Goal: Communication & Community: Connect with others

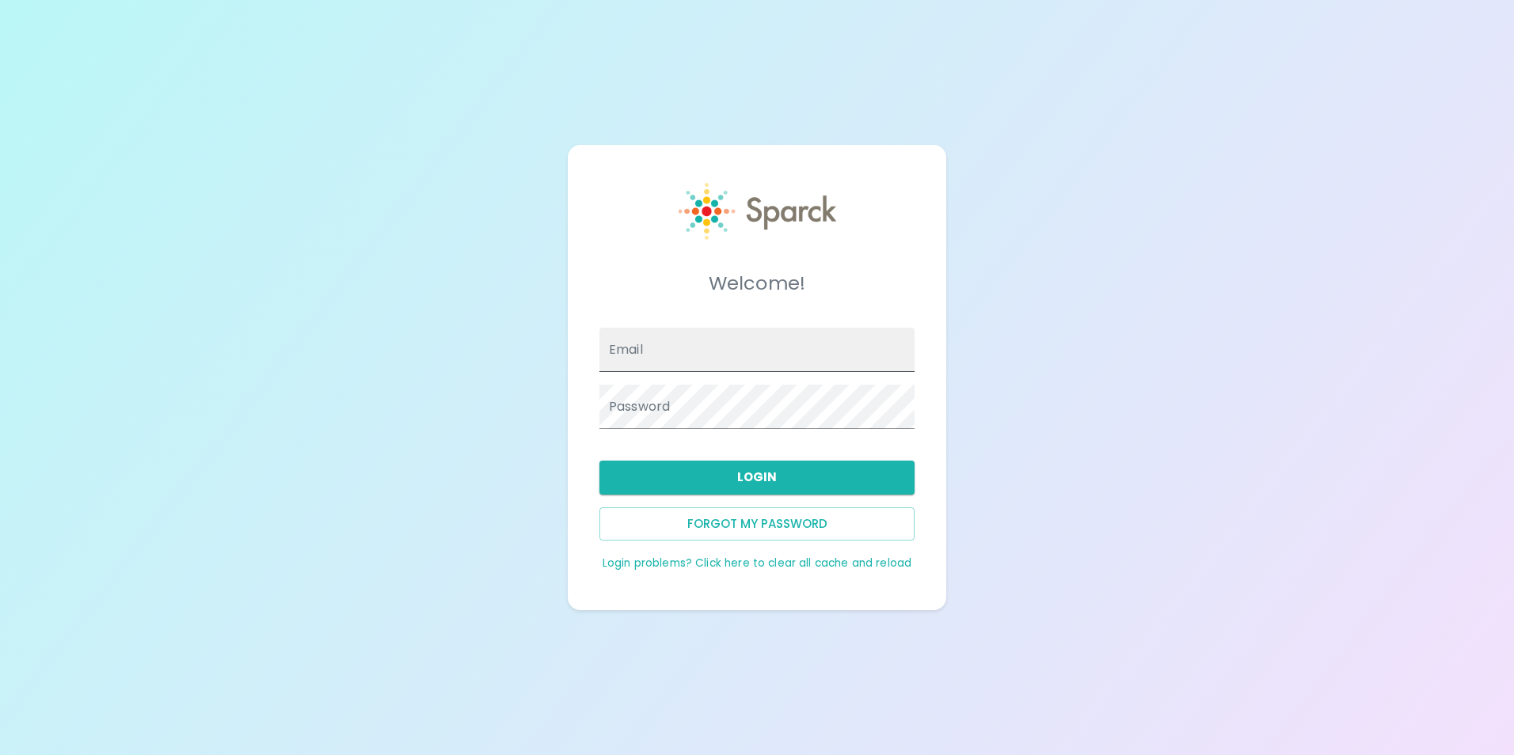
click at [749, 352] on input "Email" at bounding box center [756, 350] width 315 height 44
type input "[EMAIL_ADDRESS][DOMAIN_NAME]"
click at [756, 352] on input "[EMAIL_ADDRESS][DOMAIN_NAME]" at bounding box center [756, 350] width 315 height 44
drag, startPoint x: 846, startPoint y: 363, endPoint x: 128, endPoint y: 364, distance: 718.2
click at [154, 367] on div "Welcome! Email [EMAIL_ADDRESS][DOMAIN_NAME] Password Login Forgot my password L…" at bounding box center [757, 377] width 1514 height 755
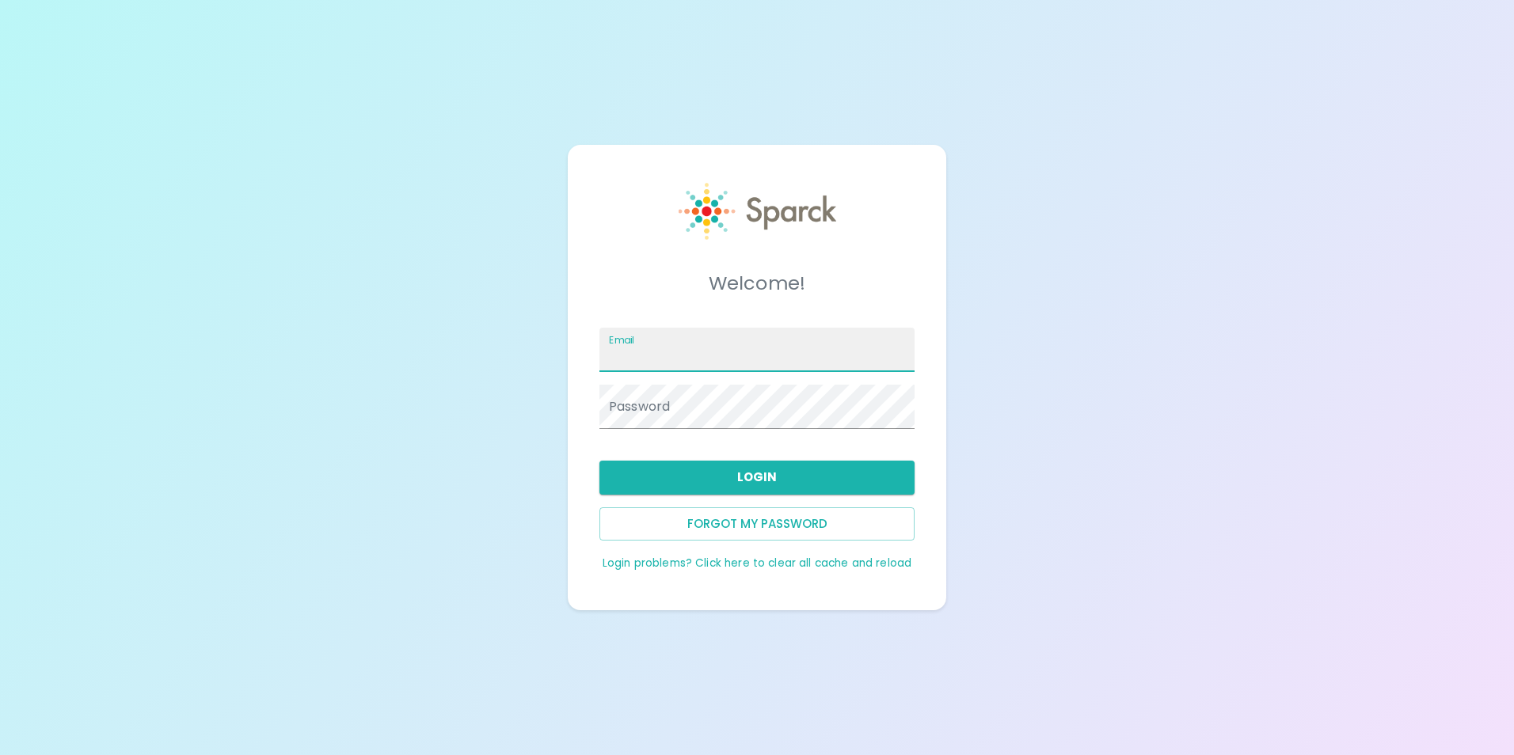
click at [717, 358] on input "Email" at bounding box center [756, 350] width 315 height 44
type input "[EMAIL_ADDRESS][DOMAIN_NAME]"
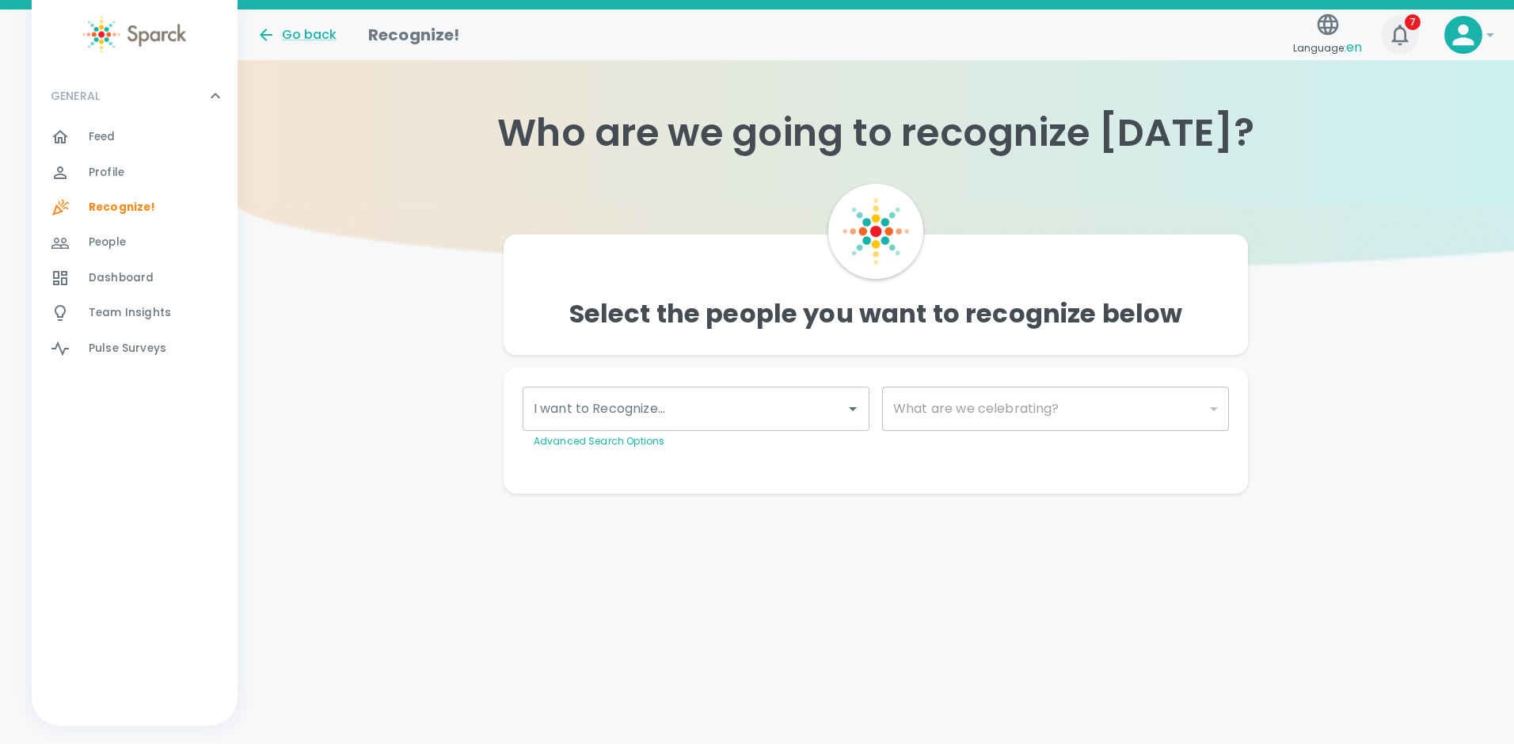
click at [1397, 36] on icon "button" at bounding box center [1399, 34] width 25 height 25
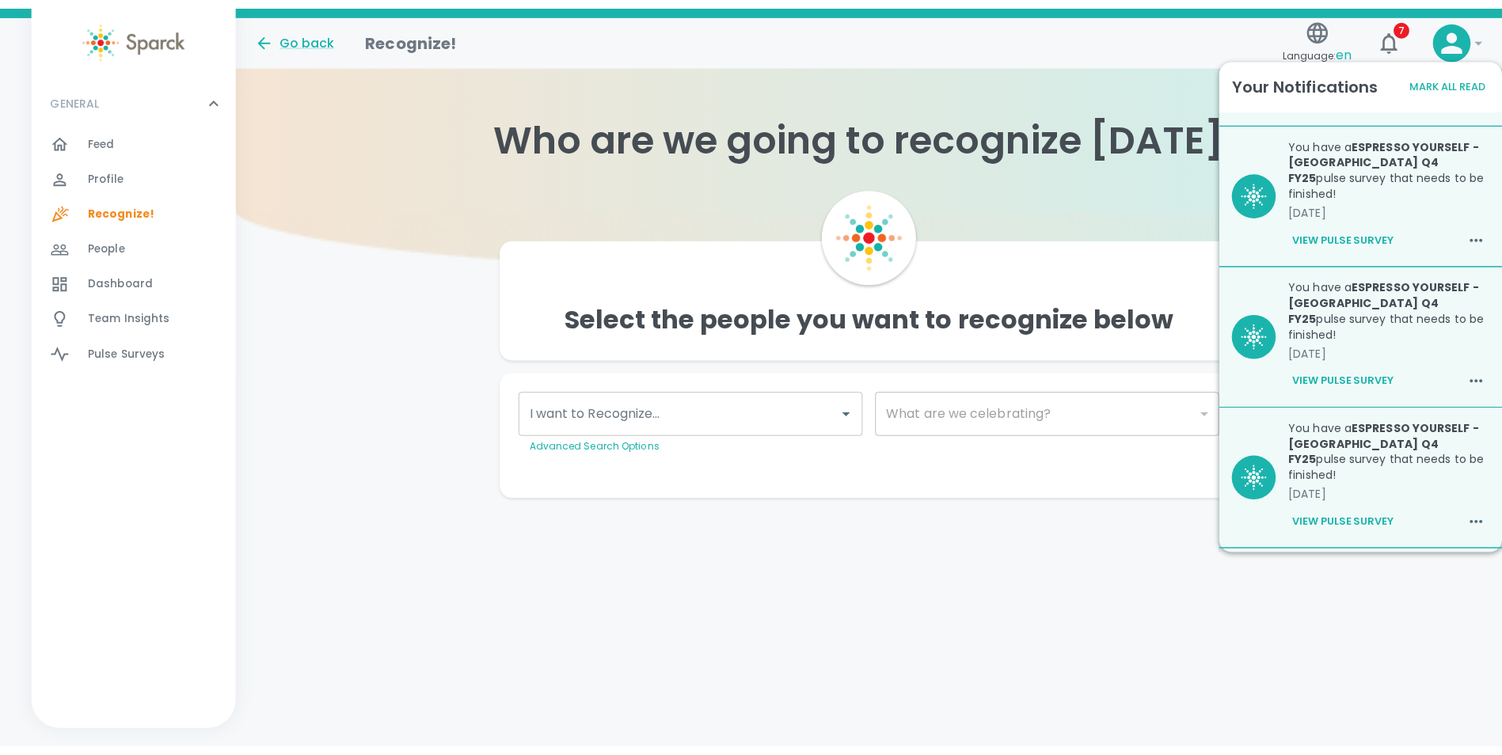
scroll to position [359, 0]
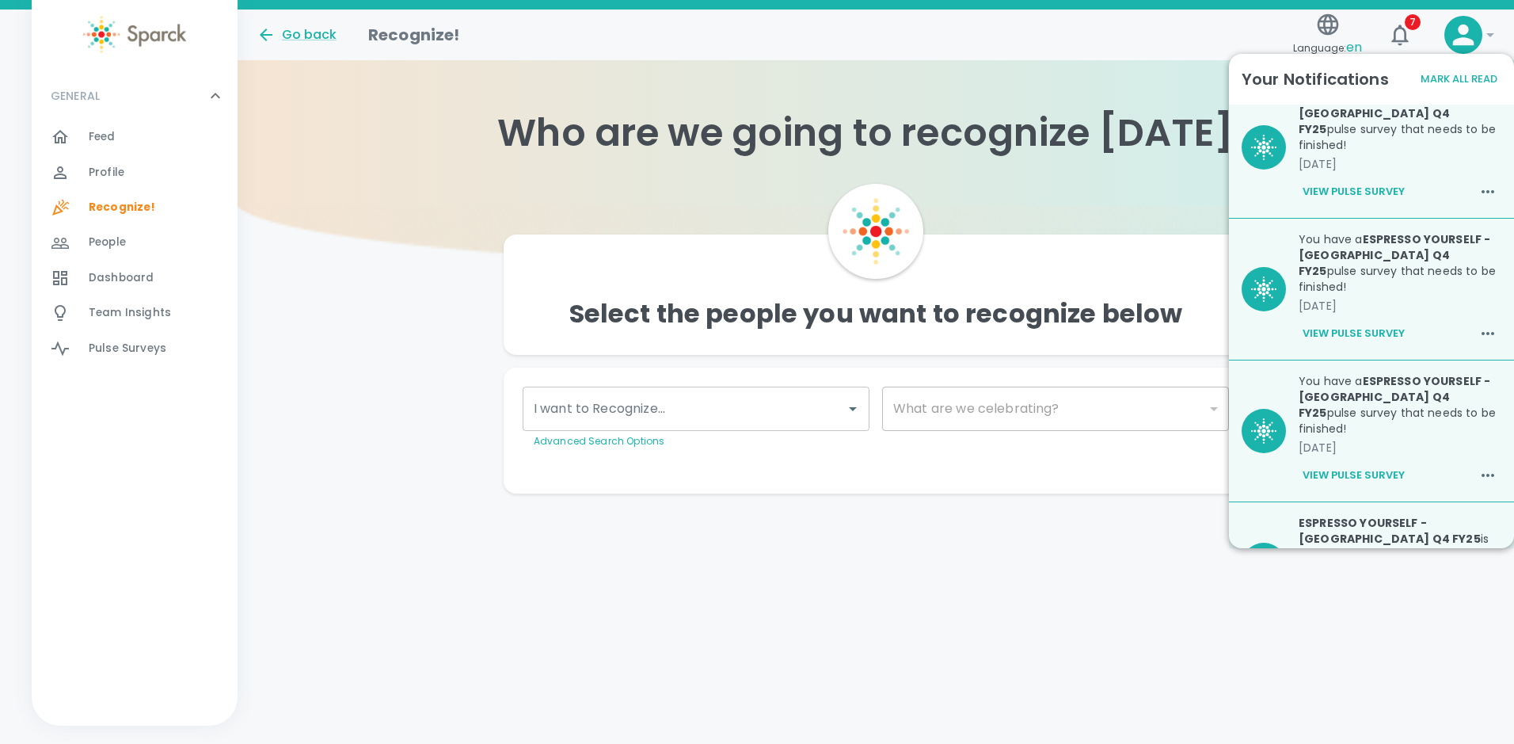
click at [1441, 79] on button "Mark All Read" at bounding box center [1459, 79] width 85 height 25
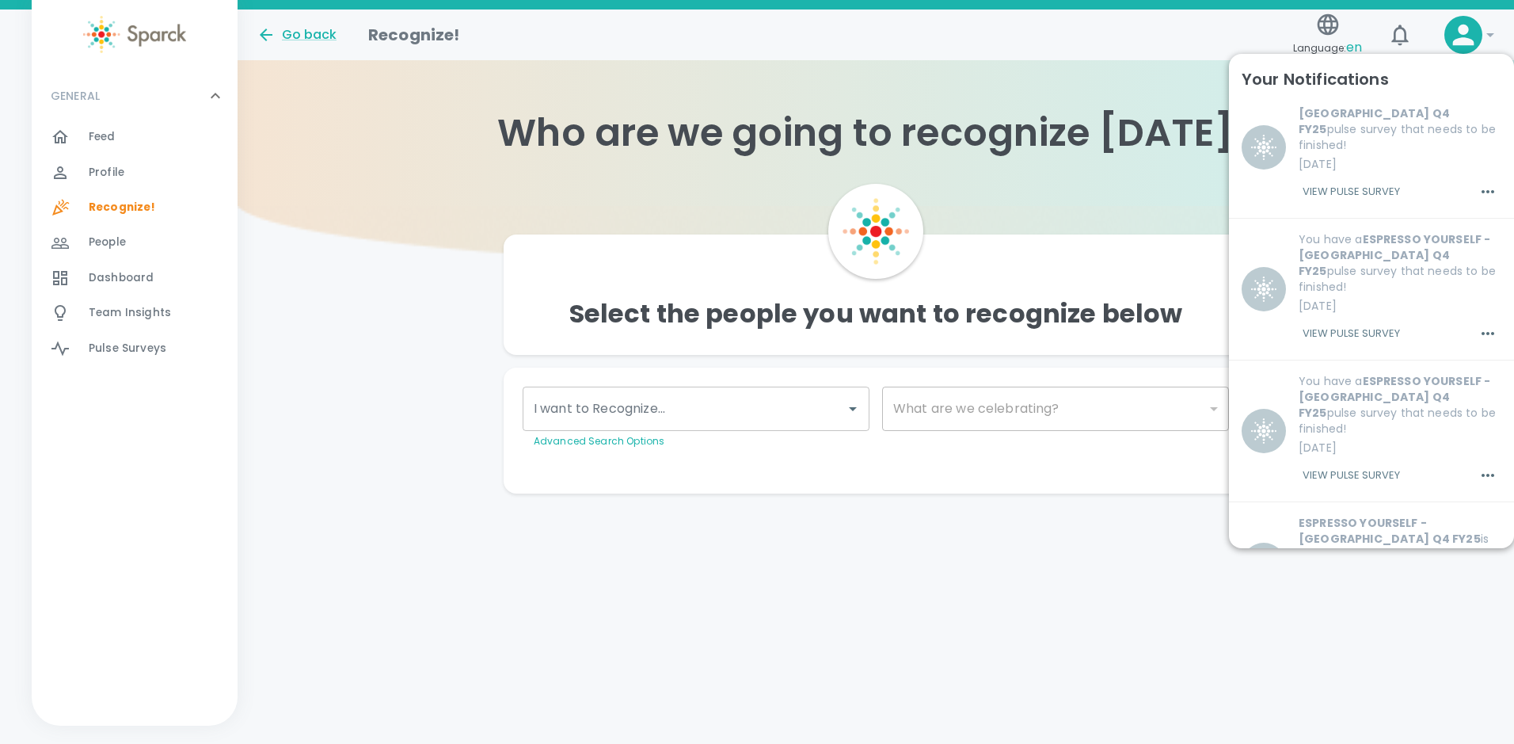
click at [116, 149] on div "Feed 0" at bounding box center [135, 137] width 206 height 35
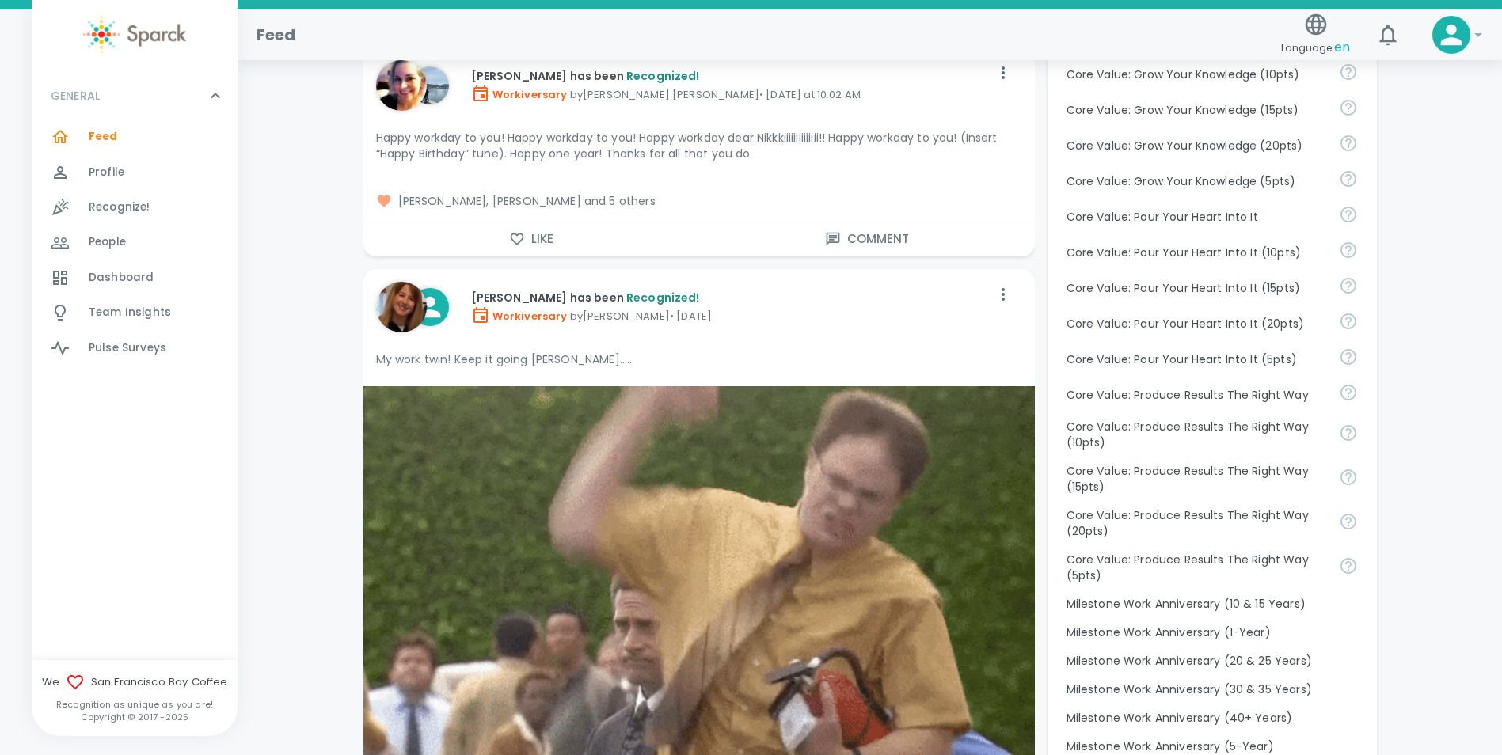
scroll to position [1346, 0]
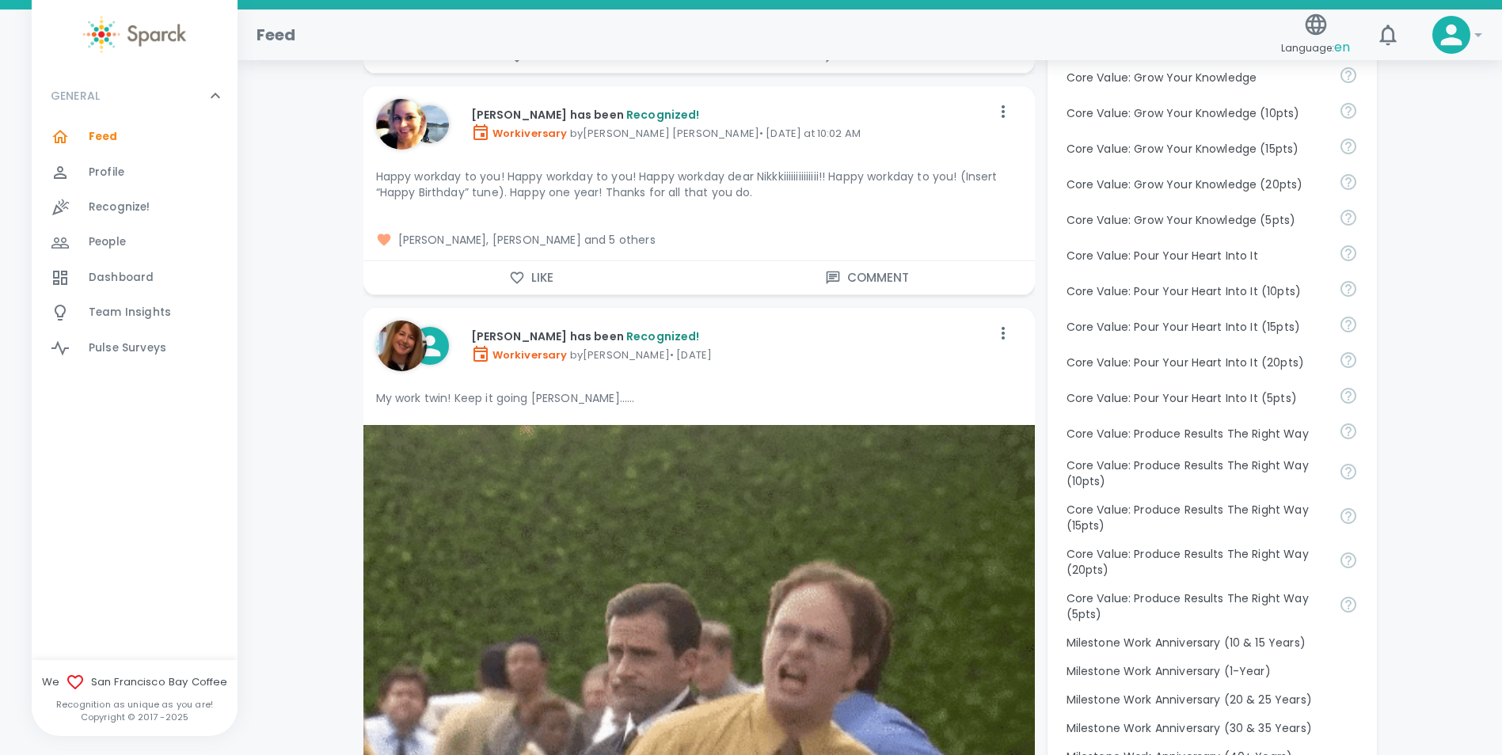
click at [439, 330] on icon at bounding box center [430, 346] width 32 height 32
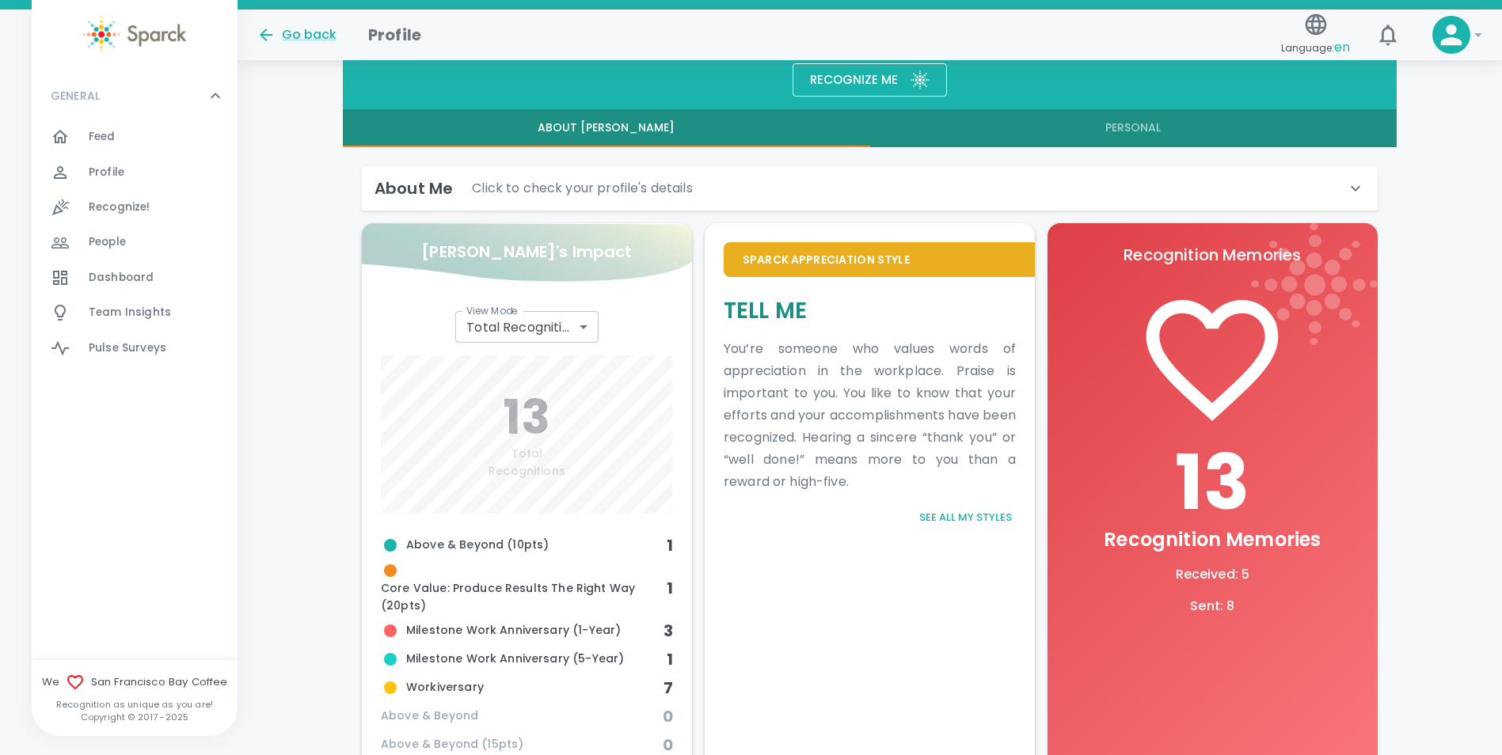
scroll to position [295, 0]
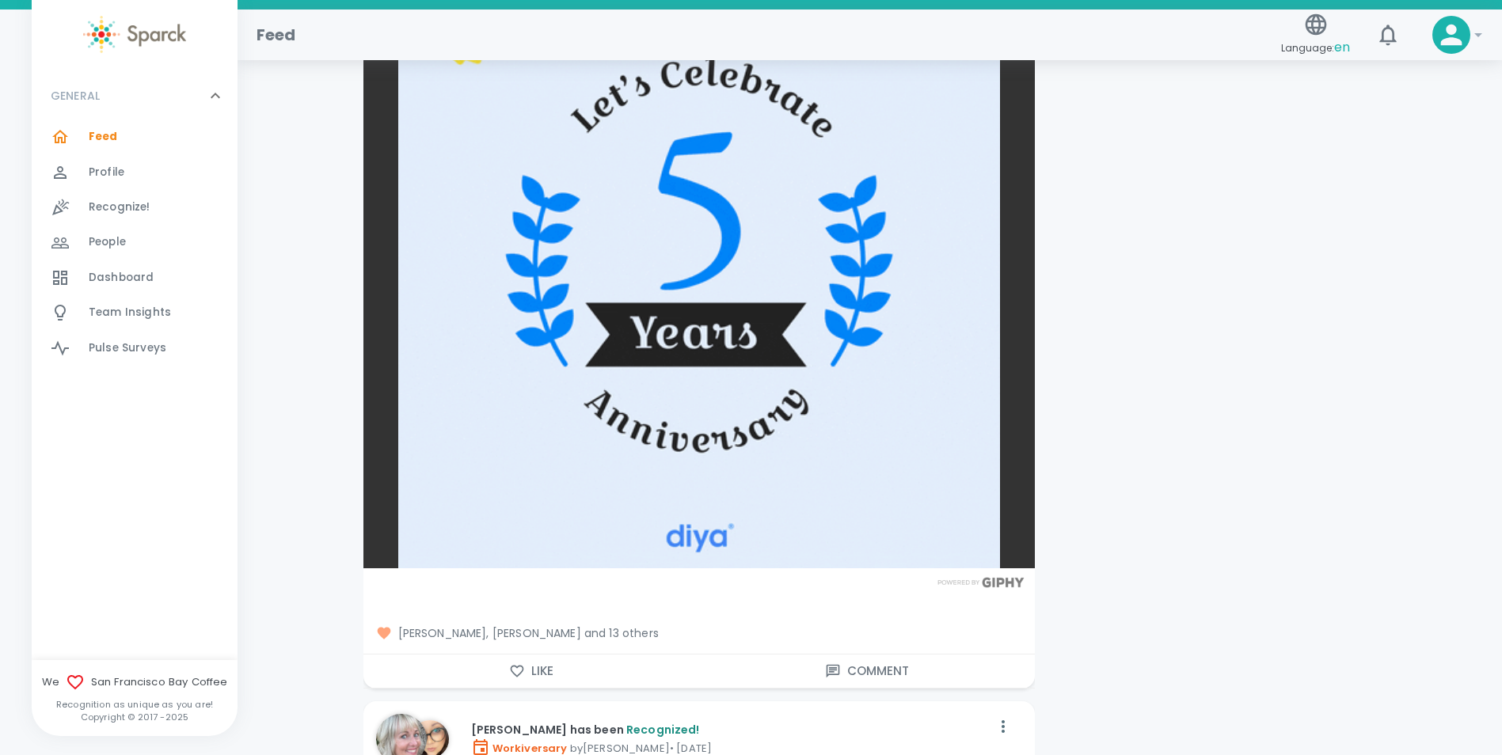
scroll to position [7887, 0]
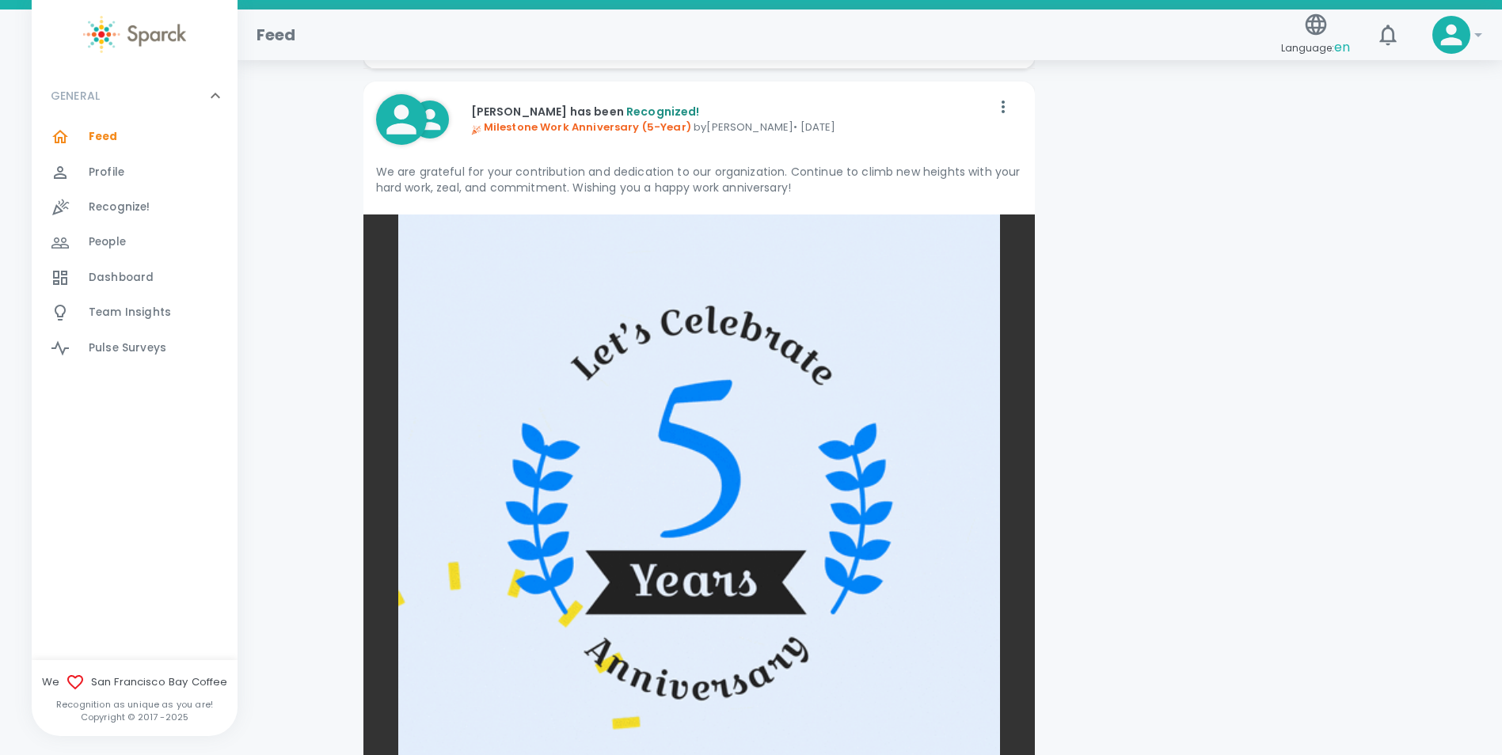
click at [1466, 33] on icon at bounding box center [1452, 35] width 32 height 32
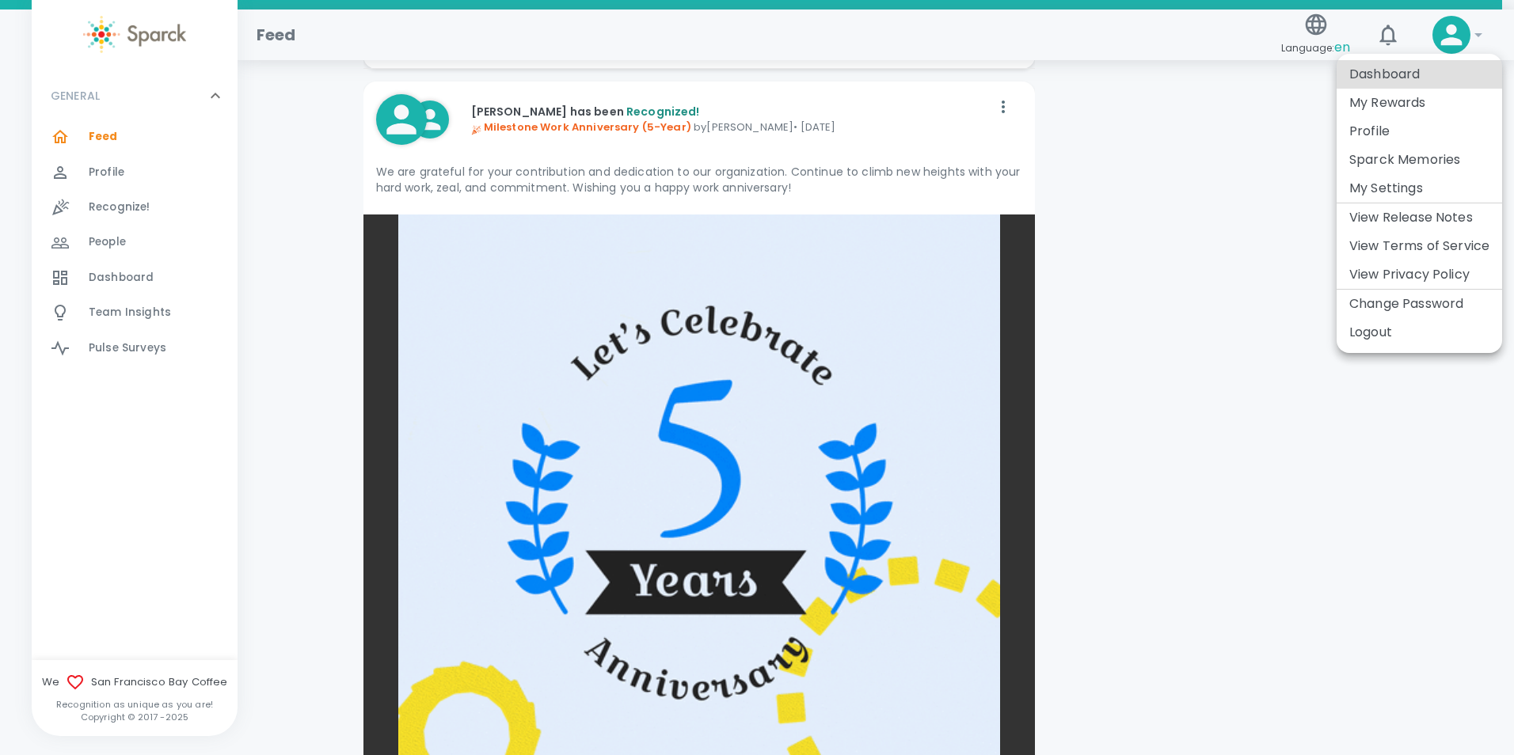
click at [1219, 261] on div at bounding box center [757, 377] width 1514 height 755
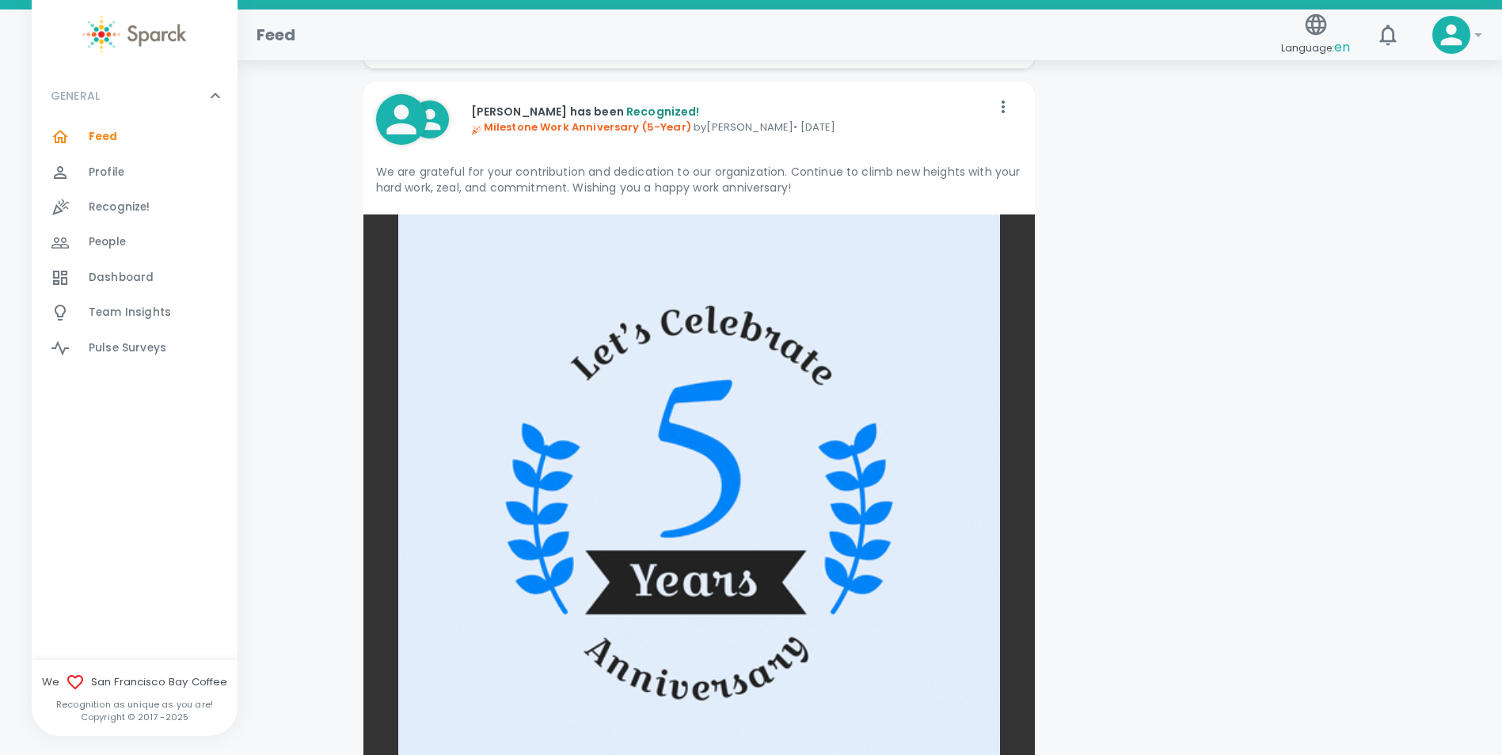
click at [130, 244] on div "People 0" at bounding box center [163, 242] width 149 height 22
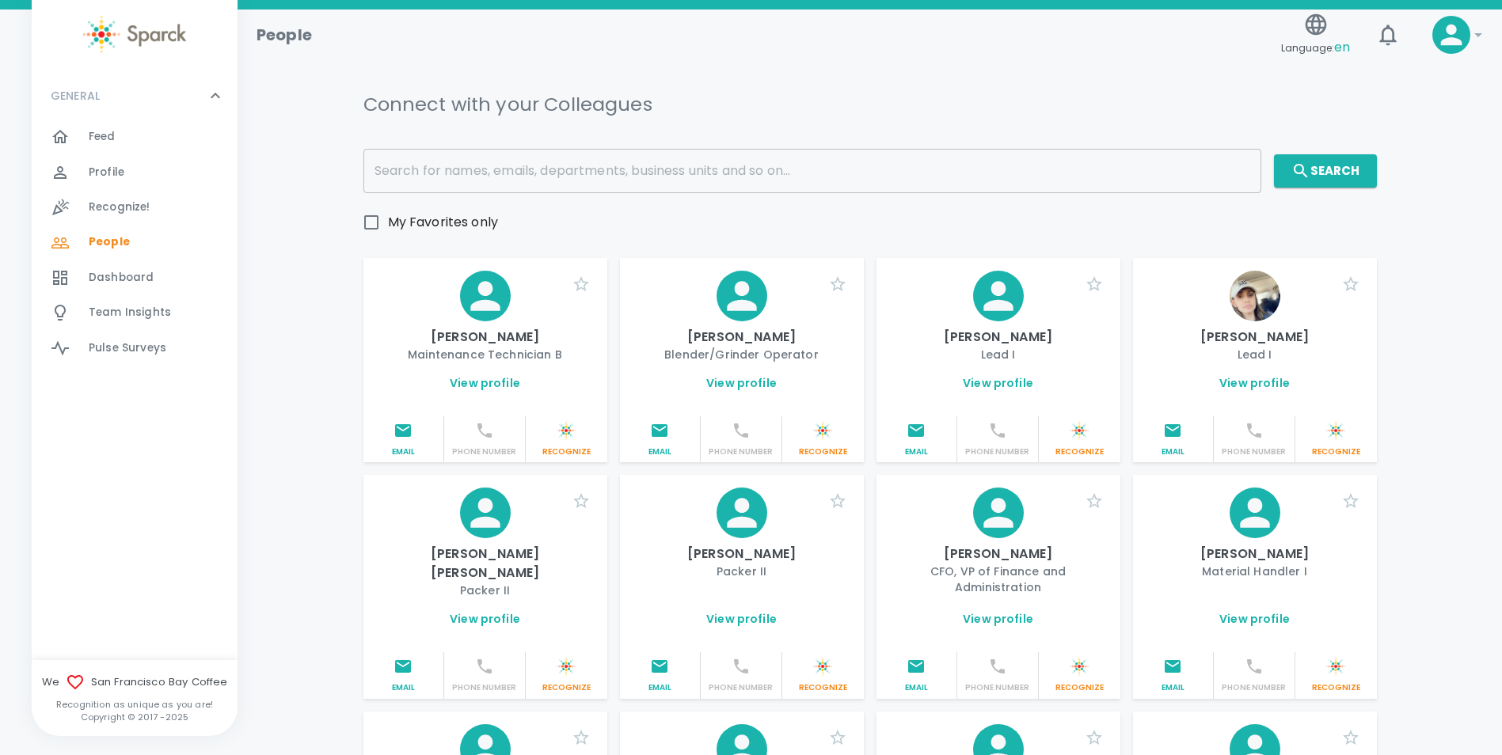
click at [597, 166] on input "text" at bounding box center [812, 171] width 898 height 44
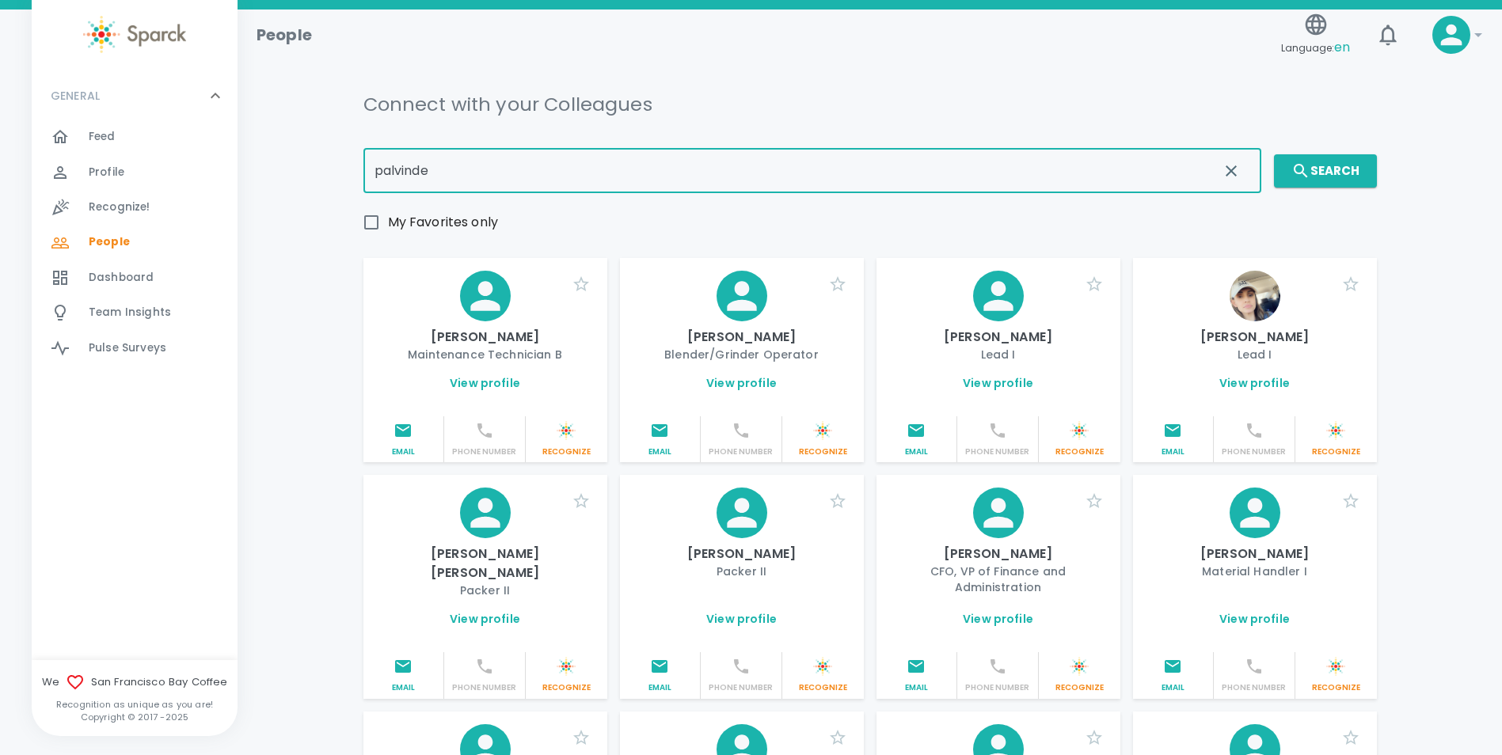
type input "palvinde"
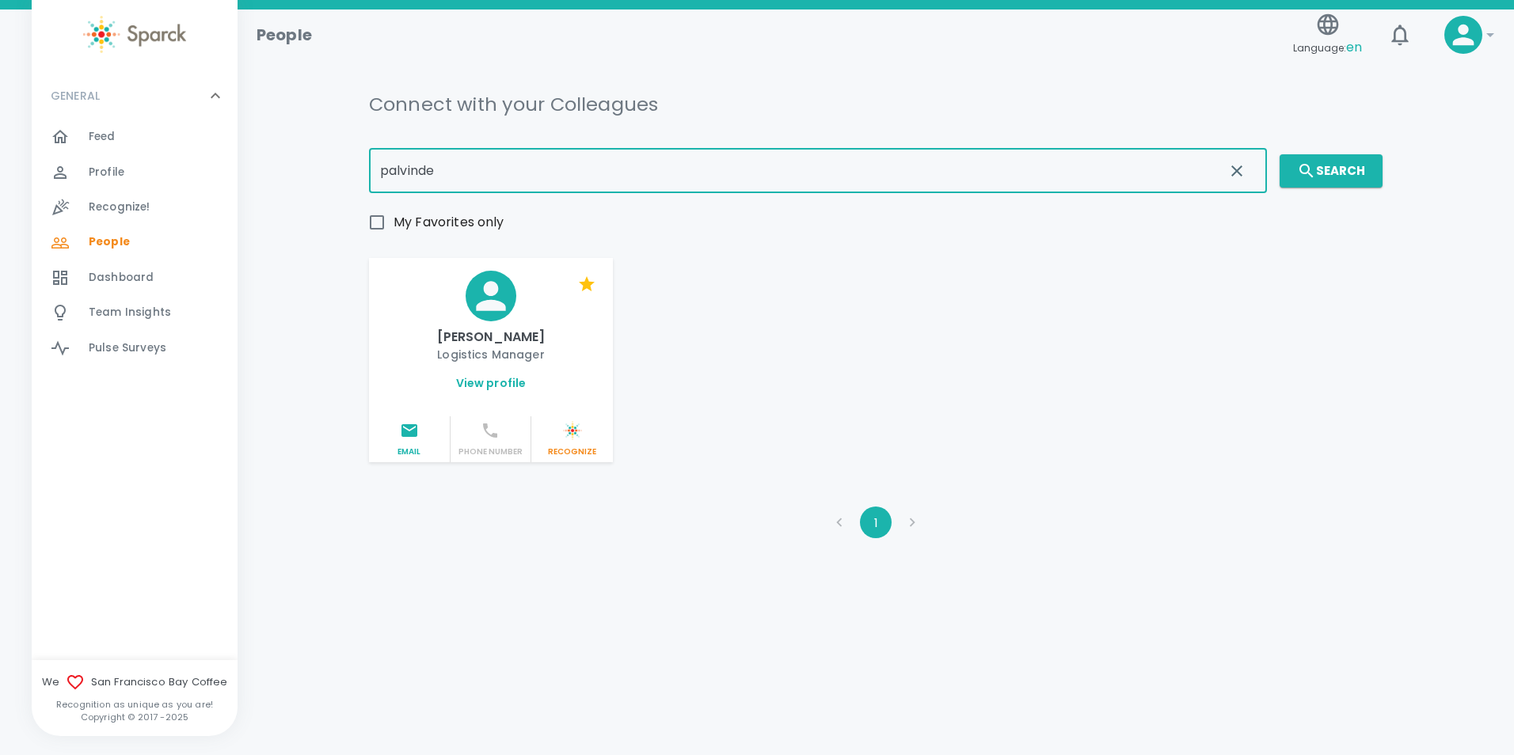
click at [485, 291] on icon at bounding box center [490, 295] width 29 height 29
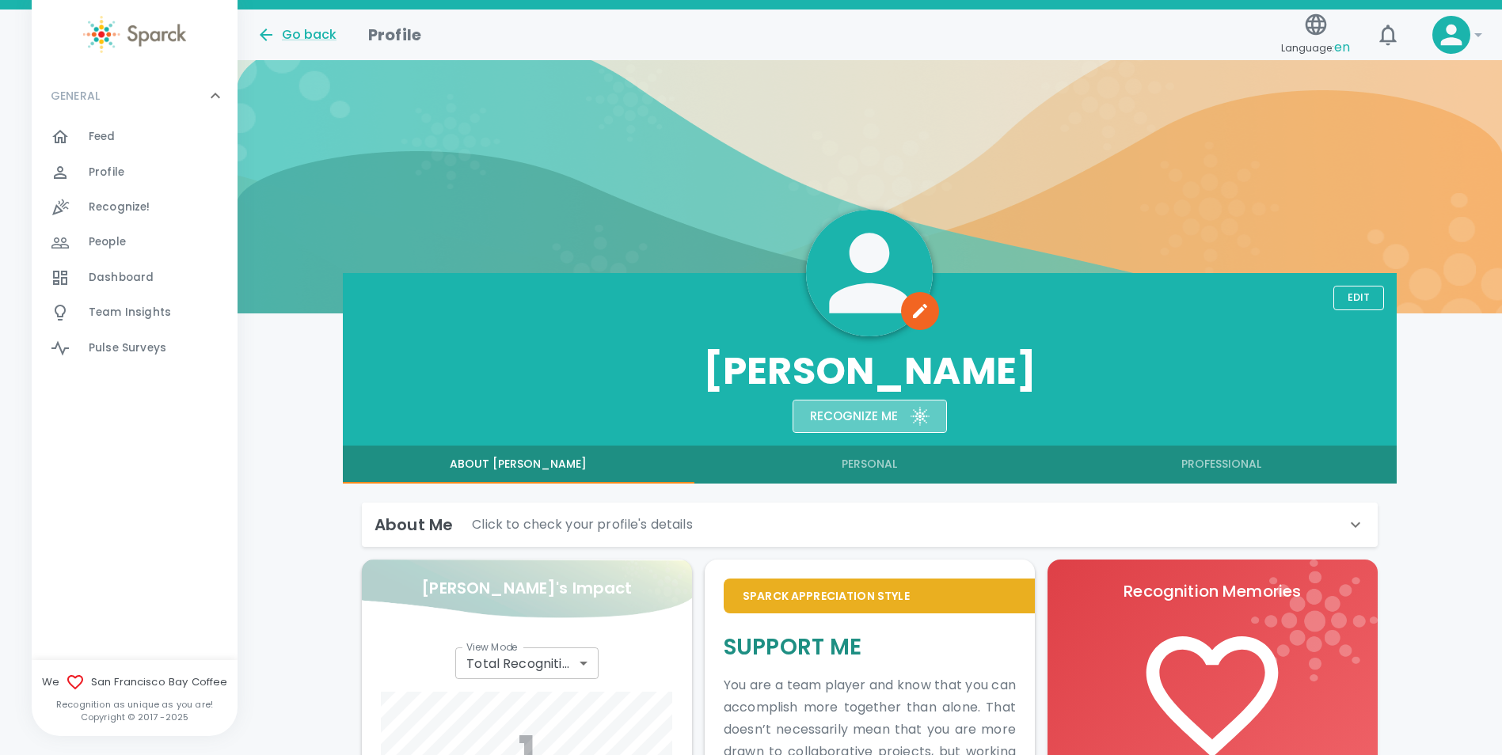
click at [884, 414] on div "Recognize me" at bounding box center [847, 410] width 101 height 33
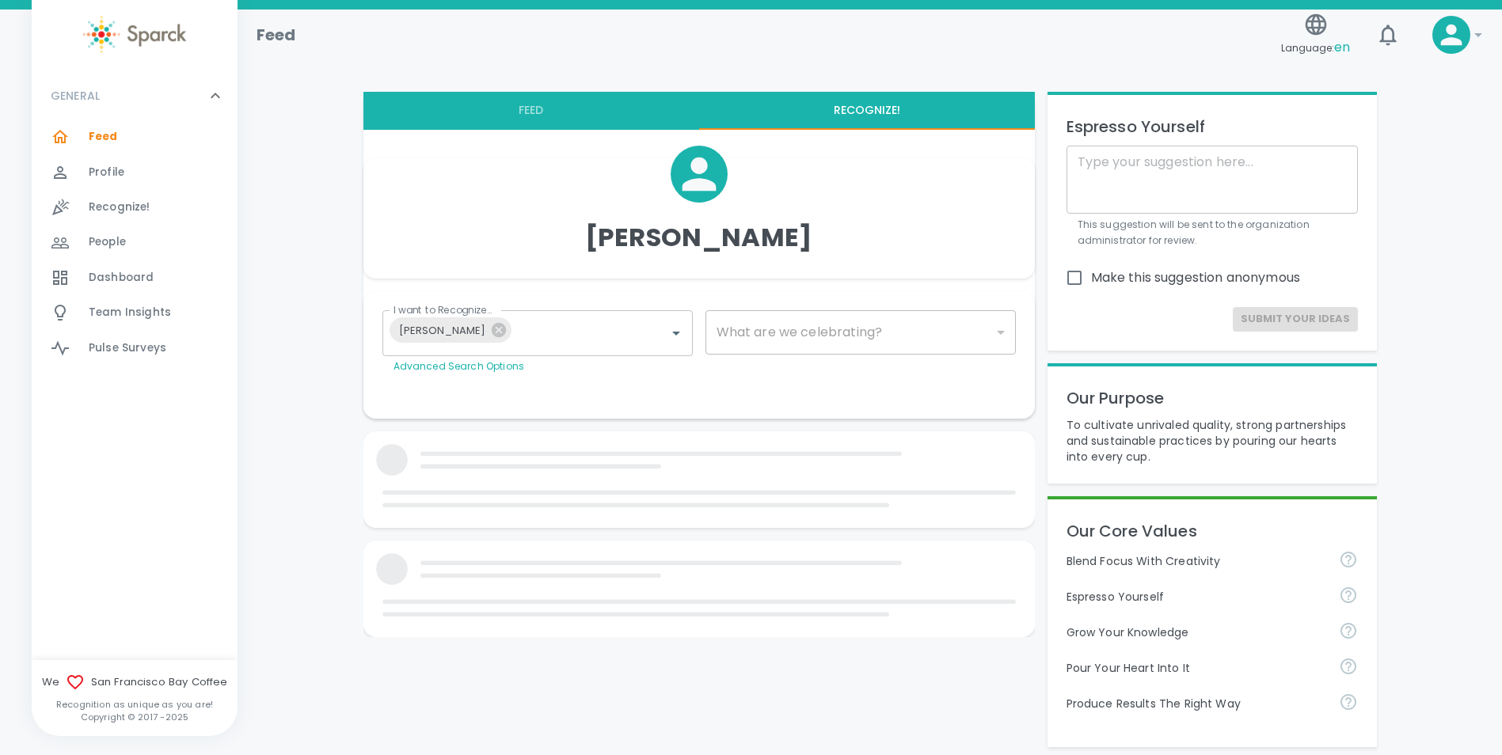
click at [866, 324] on div "​" at bounding box center [861, 332] width 310 height 44
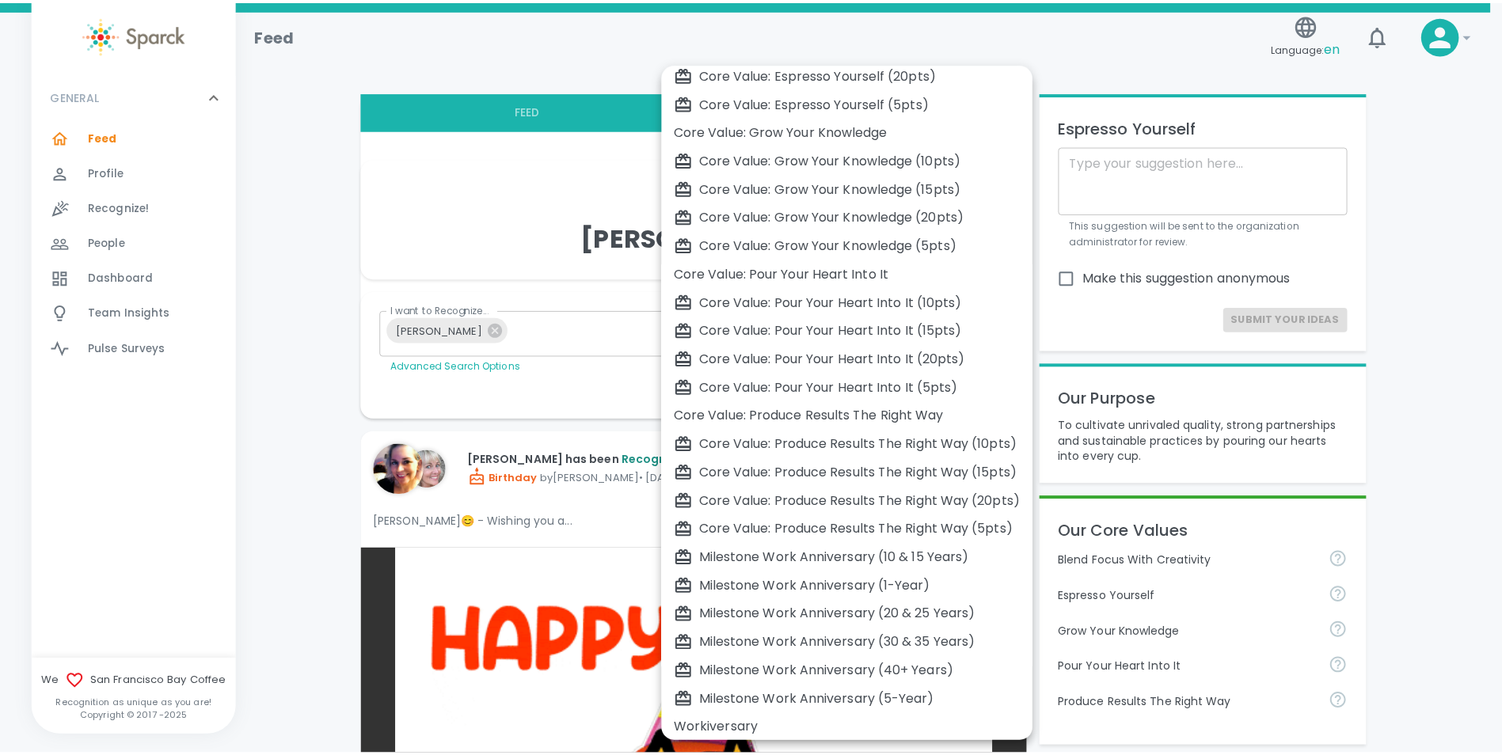
scroll to position [417, 0]
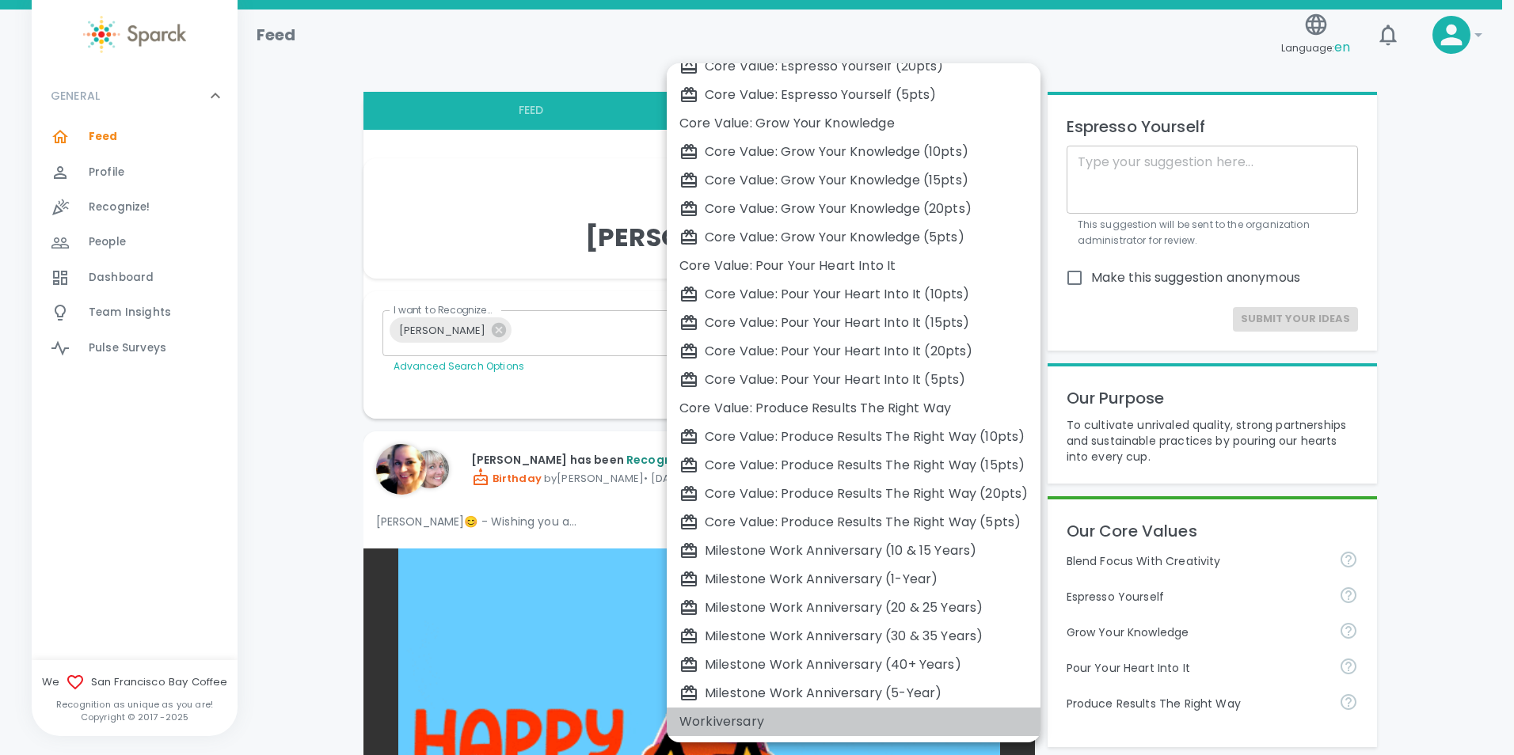
click at [724, 719] on div "Workiversary" at bounding box center [853, 722] width 348 height 19
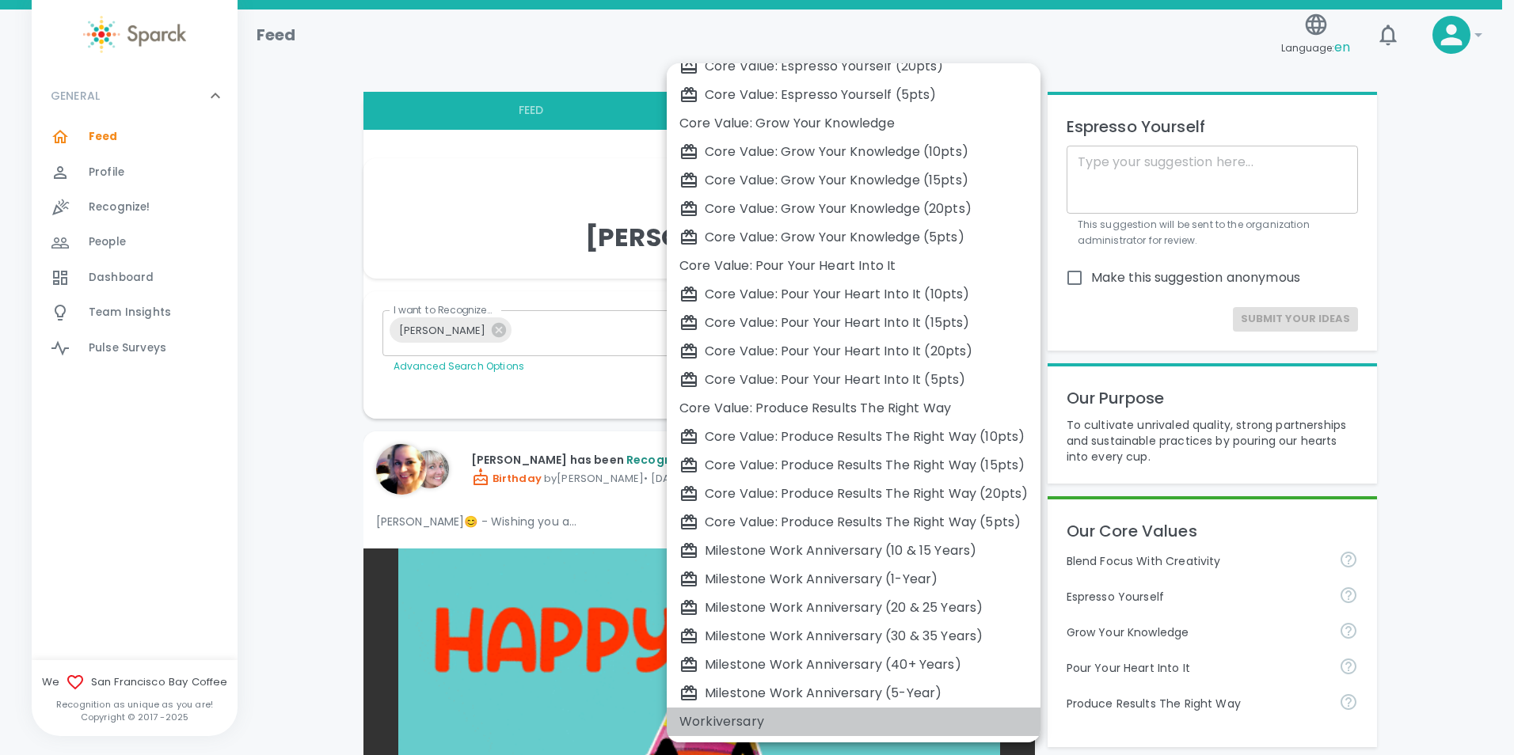
type input "2073"
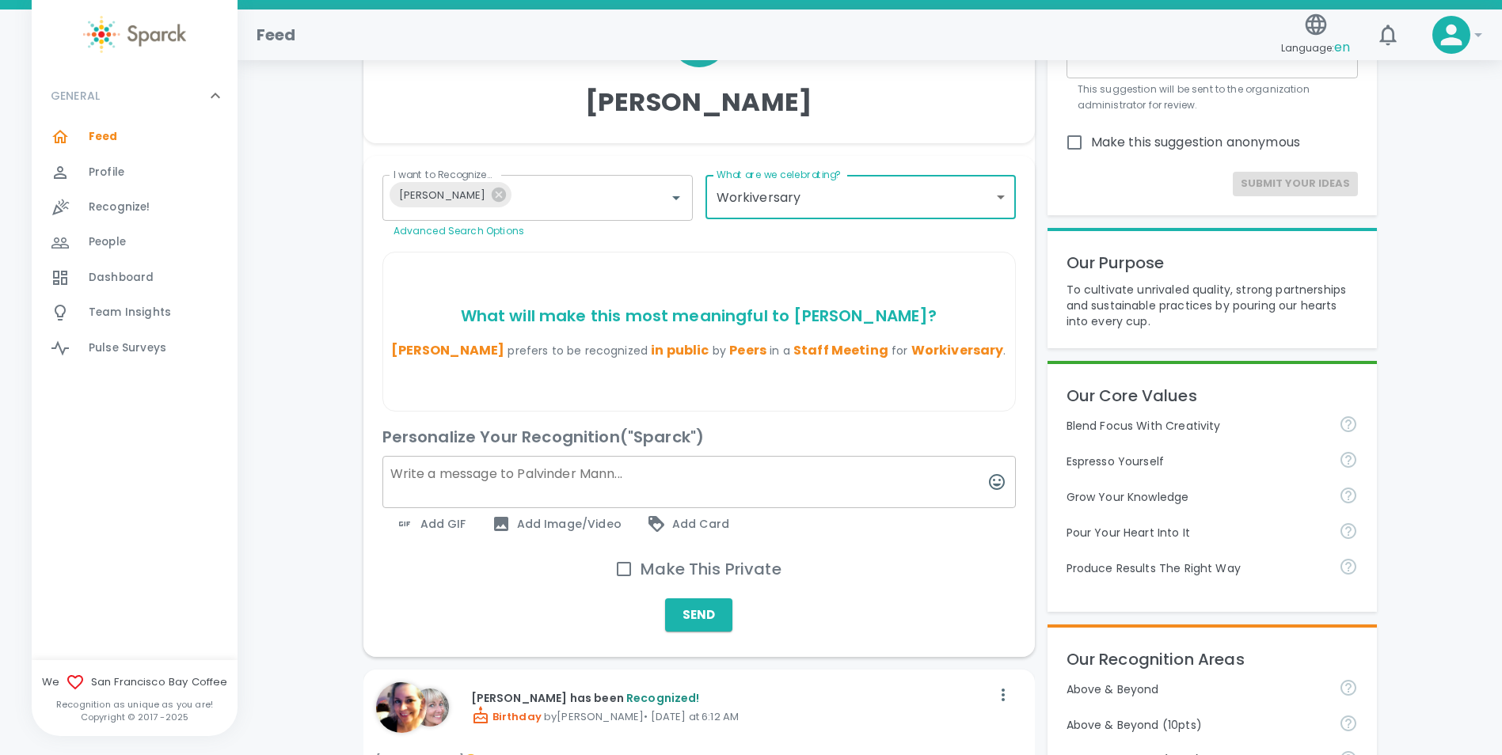
scroll to position [158, 0]
